Goal: Information Seeking & Learning: Find specific fact

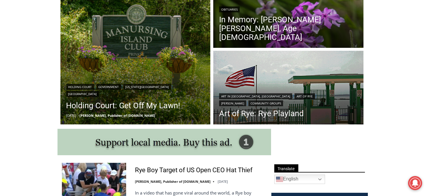
scroll to position [205, 0]
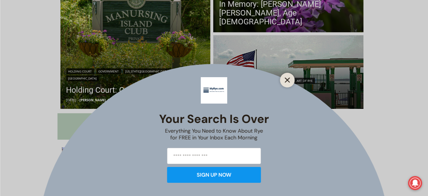
click at [288, 78] on icon "Close" at bounding box center [287, 80] width 5 height 5
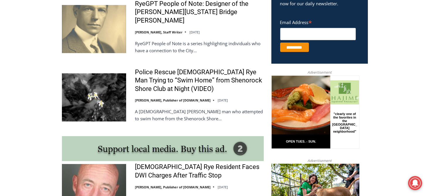
scroll to position [411, 0]
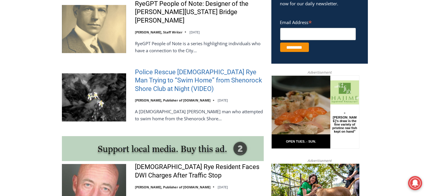
click at [225, 68] on link "Police Rescue [DEMOGRAPHIC_DATA] Rye Man Trying to “Swim Home” from Shenorock S…" at bounding box center [199, 80] width 129 height 25
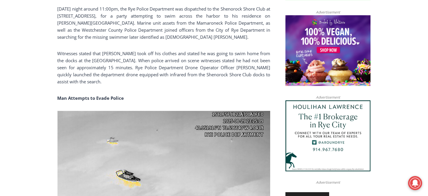
scroll to position [487, 0]
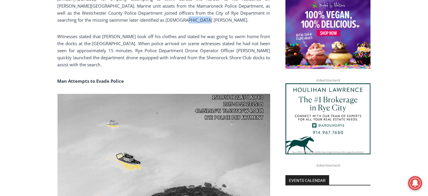
drag, startPoint x: 157, startPoint y: 19, endPoint x: 174, endPoint y: 18, distance: 17.0
click at [174, 18] on p "On Friday night around 11:00pm, the Rye Police Department was dispatched to the…" at bounding box center [164, 5] width 213 height 35
copy p "Niejadlik"
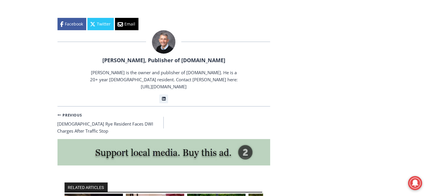
scroll to position [986, 0]
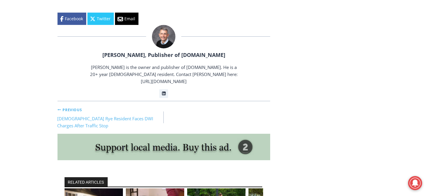
click at [117, 106] on link "Previous Previous 56-Year-Old Rye Resident Faces DWI Charges After Traffic Stop" at bounding box center [111, 117] width 107 height 23
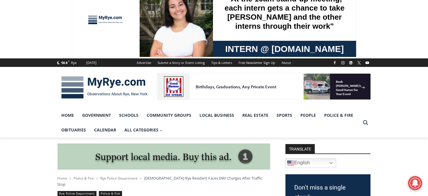
scroll to position [17, 0]
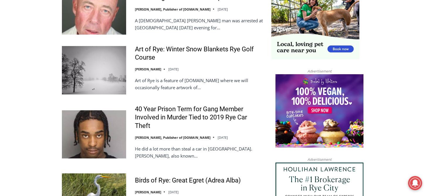
scroll to position [646, 0]
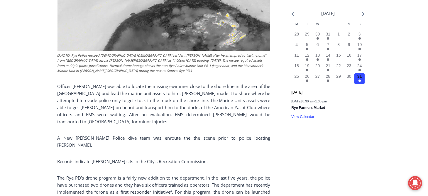
scroll to position [664, 0]
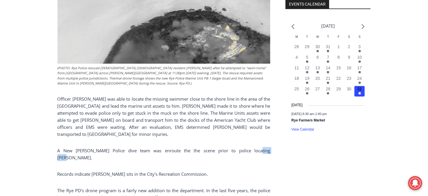
drag, startPoint x: 227, startPoint y: 150, endPoint x: 244, endPoint y: 152, distance: 16.9
click at [244, 152] on p "A New Rochelle Police dive team was enroute the the scene prior to police locat…" at bounding box center [164, 154] width 213 height 14
copy p "Niejadlik"
